Goal: Use online tool/utility: Utilize a website feature to perform a specific function

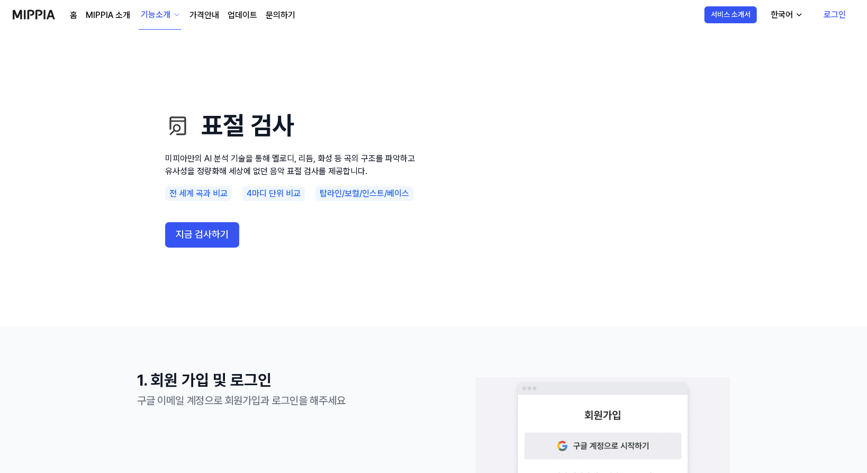
click at [192, 240] on button "지금 검사하기" at bounding box center [202, 234] width 74 height 25
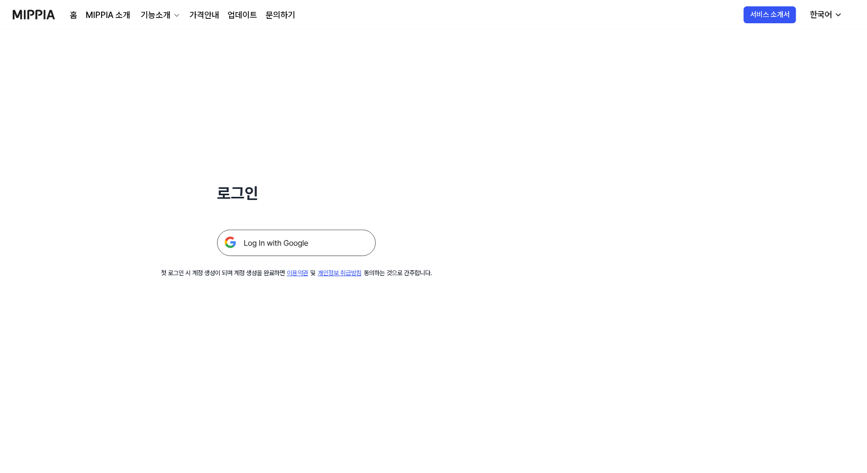
click at [295, 248] on img at bounding box center [296, 243] width 159 height 26
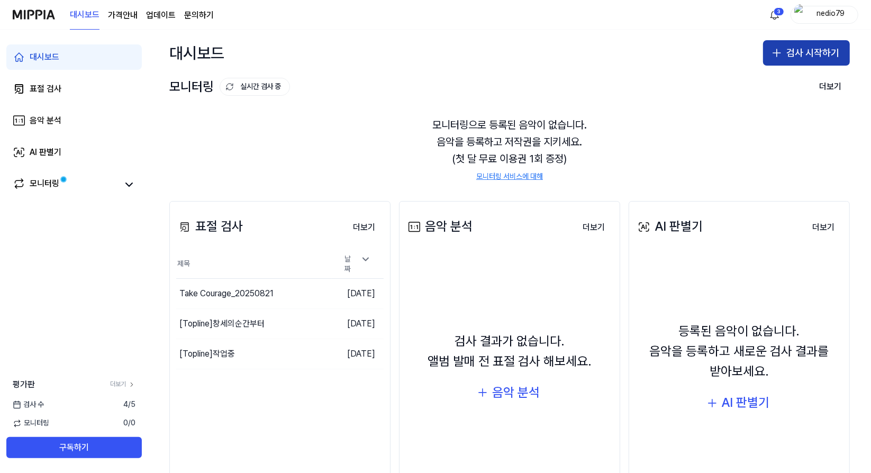
click at [816, 59] on button "검사 시작하기" at bounding box center [806, 52] width 87 height 25
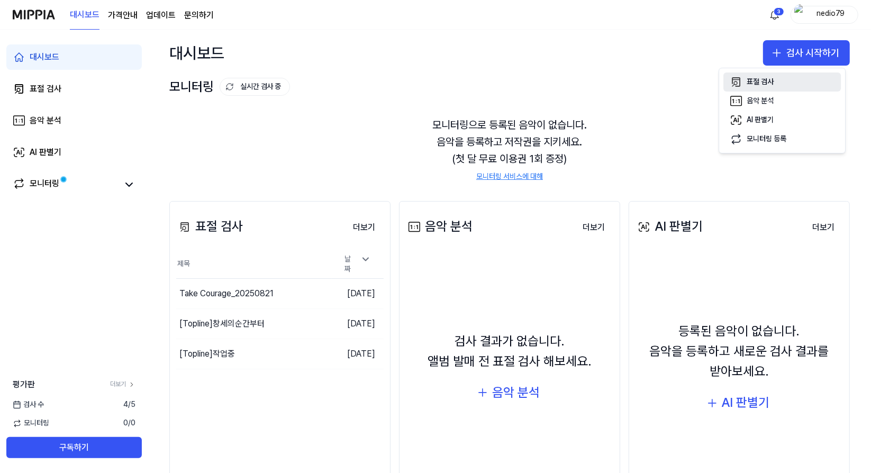
click at [765, 85] on div "표절 검사" at bounding box center [760, 82] width 27 height 11
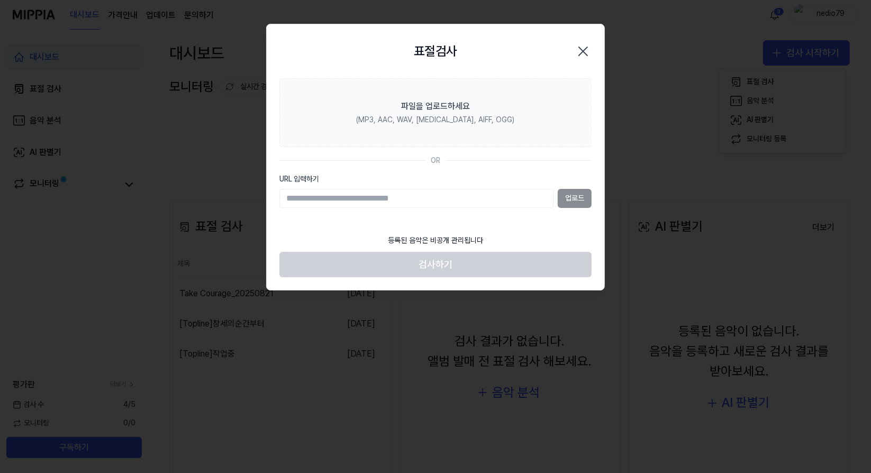
click at [443, 201] on input "URL 입력하기" at bounding box center [416, 198] width 274 height 19
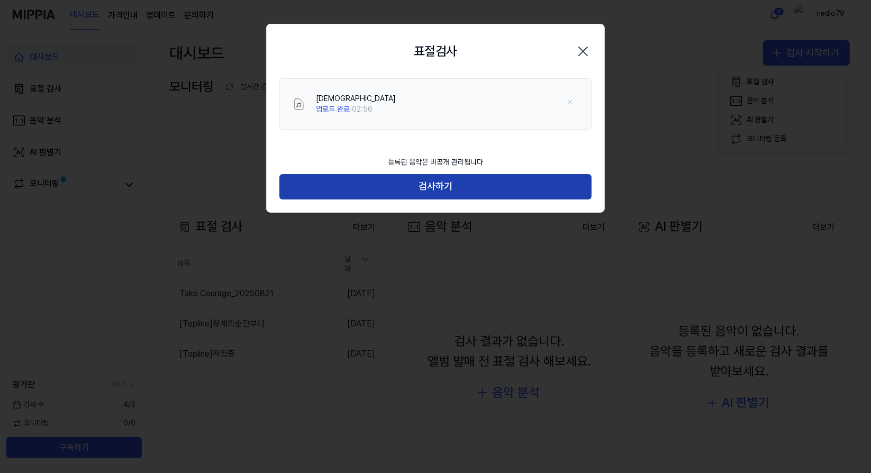
click at [396, 187] on button "검사하기" at bounding box center [435, 186] width 312 height 25
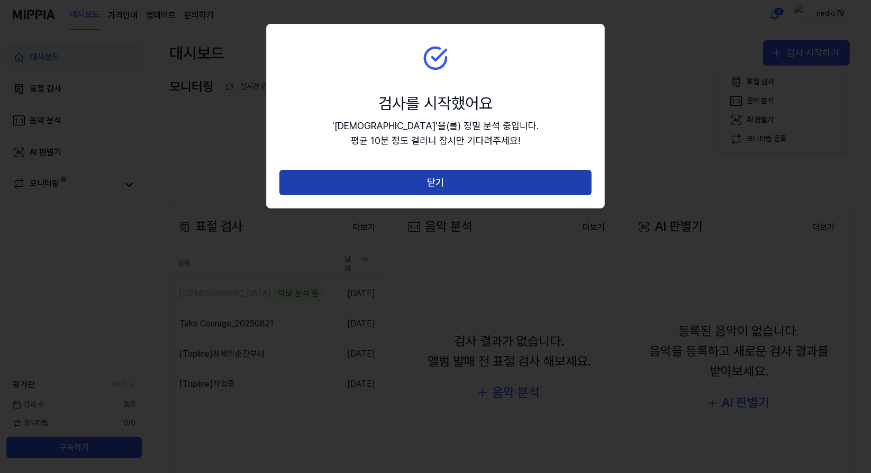
click at [468, 189] on button "닫기" at bounding box center [435, 182] width 312 height 25
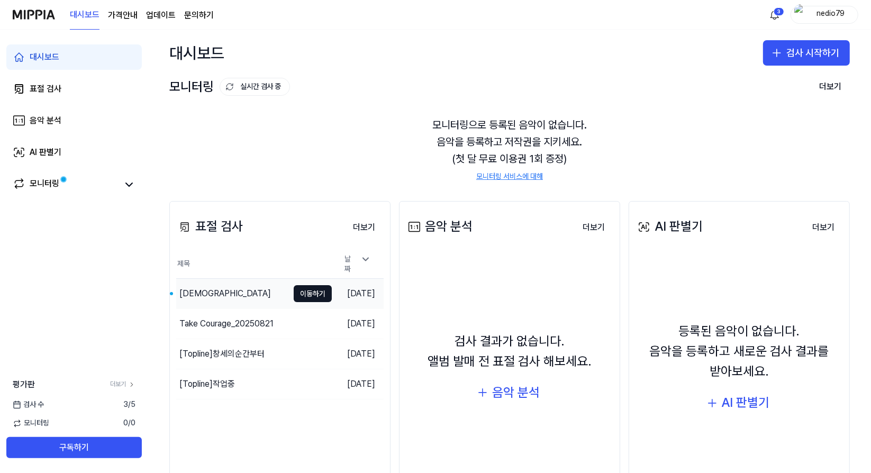
click at [193, 290] on div "[DEMOGRAPHIC_DATA]" at bounding box center [225, 293] width 92 height 13
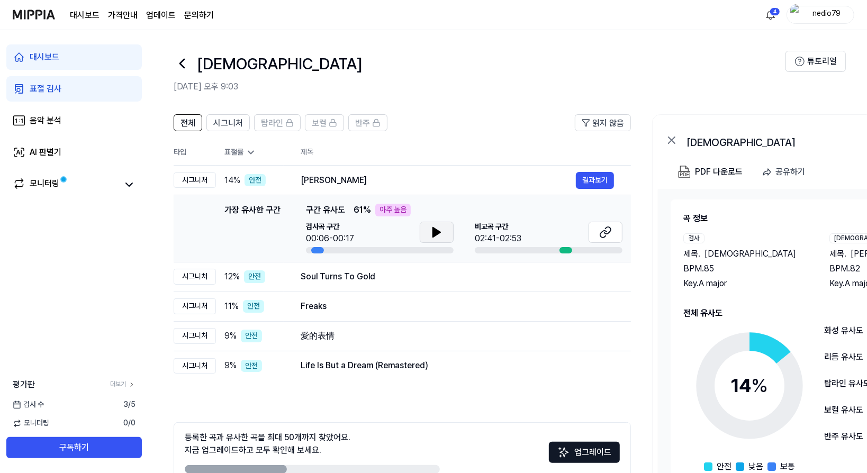
click at [433, 230] on icon at bounding box center [436, 233] width 7 height 10
click at [597, 235] on button at bounding box center [605, 232] width 34 height 21
click at [381, 278] on div "Soul Turns To Gold" at bounding box center [438, 276] width 275 height 13
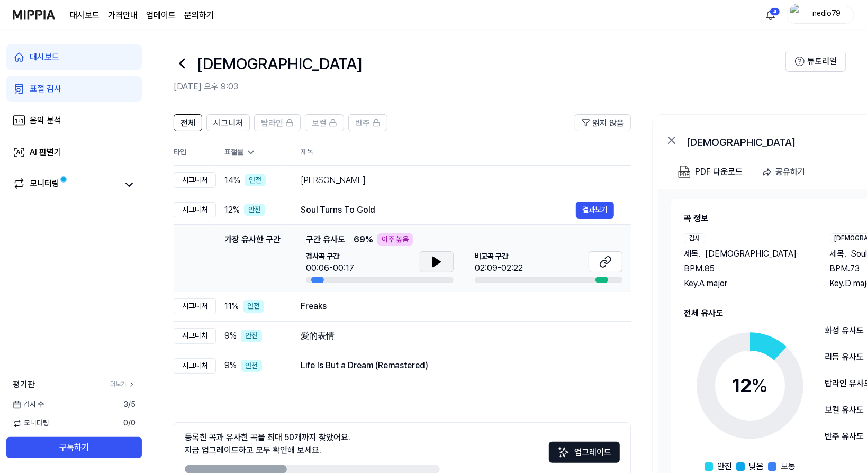
click at [434, 262] on icon at bounding box center [436, 262] width 7 height 10
click at [609, 261] on icon at bounding box center [607, 260] width 6 height 7
